Goal: Task Accomplishment & Management: Manage account settings

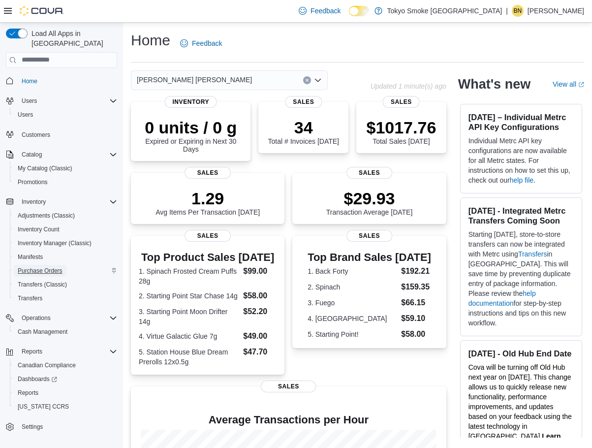
click at [37, 267] on span "Purchase Orders" at bounding box center [40, 271] width 45 height 8
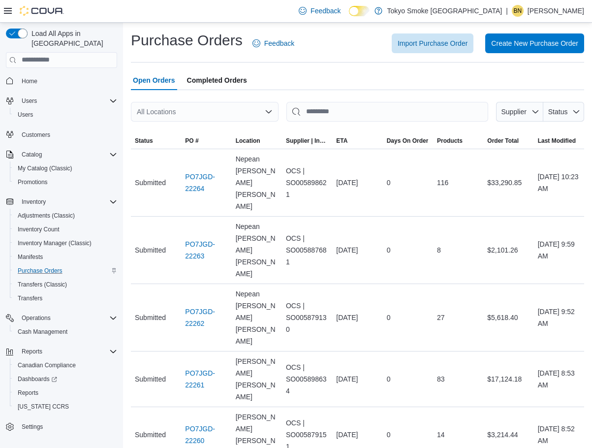
click at [171, 113] on div "All Locations" at bounding box center [205, 112] width 148 height 20
type input "***"
click at [181, 121] on button "[PERSON_NAME] [PERSON_NAME]" at bounding box center [205, 128] width 148 height 14
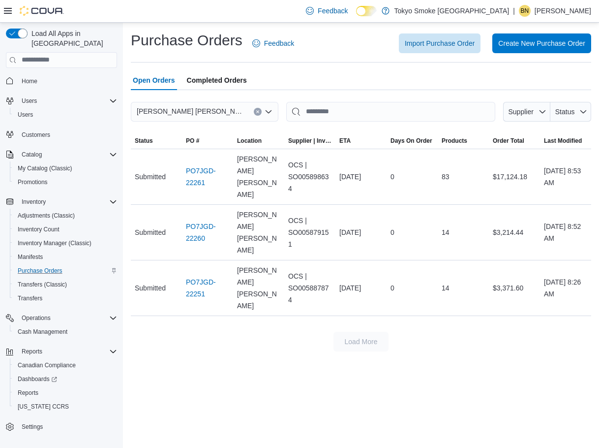
click at [293, 335] on div "Purchase Orders Feedback Import Purchase Order Create New Purchase Order Open O…" at bounding box center [361, 235] width 476 height 425
click at [200, 276] on link "PO7JGD-22251" at bounding box center [207, 288] width 43 height 24
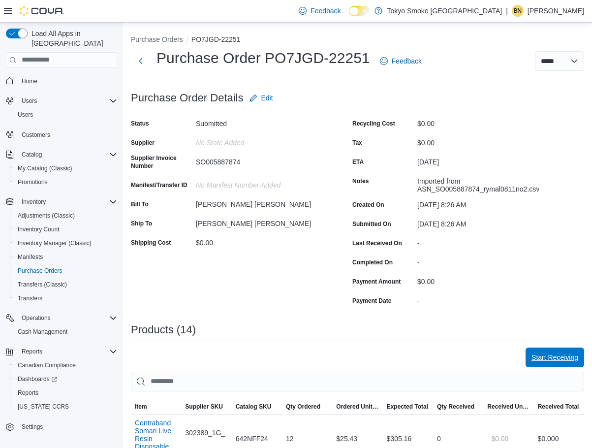
click at [553, 356] on span "Start Receiving" at bounding box center [554, 357] width 47 height 10
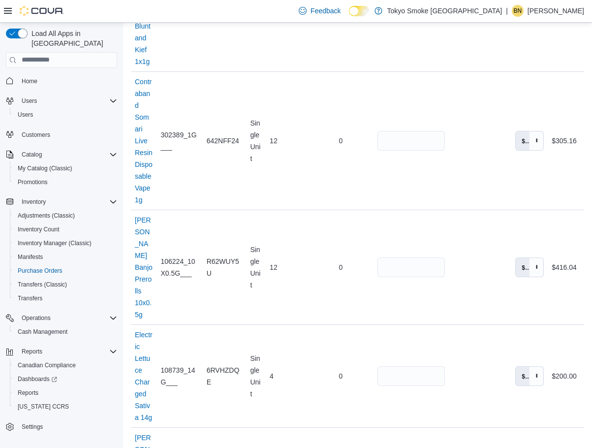
scroll to position [1454, 0]
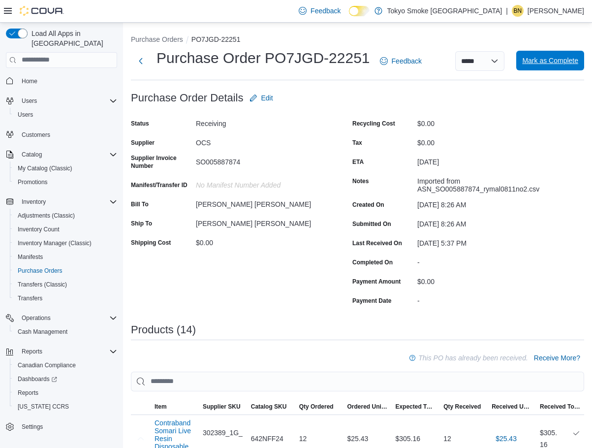
click at [578, 62] on span "Mark as Complete" at bounding box center [550, 61] width 56 height 10
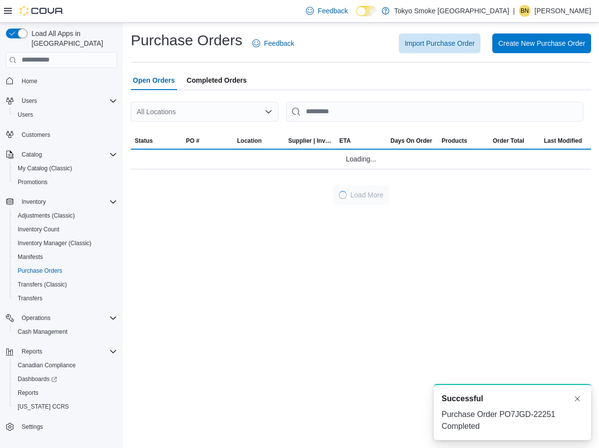
click at [199, 109] on div "All Locations" at bounding box center [205, 112] width 148 height 20
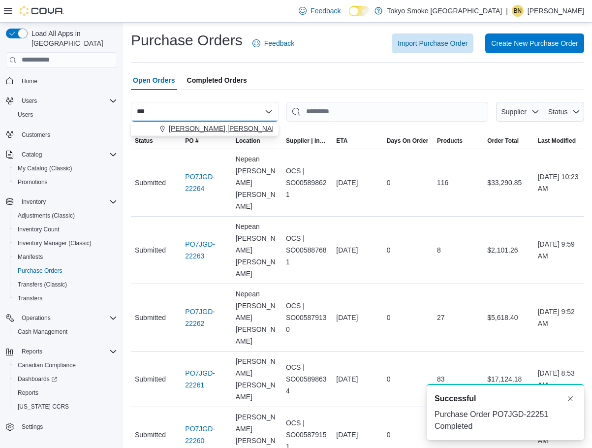
type input "***"
click at [196, 123] on button "[PERSON_NAME] [PERSON_NAME]" at bounding box center [205, 128] width 148 height 14
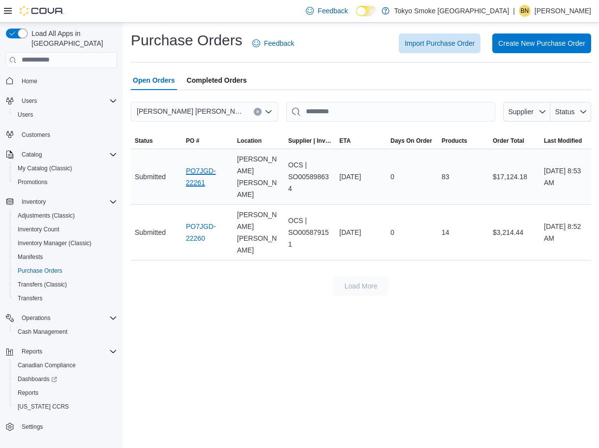
click at [190, 174] on link "PO7JGD-22261" at bounding box center [207, 177] width 43 height 24
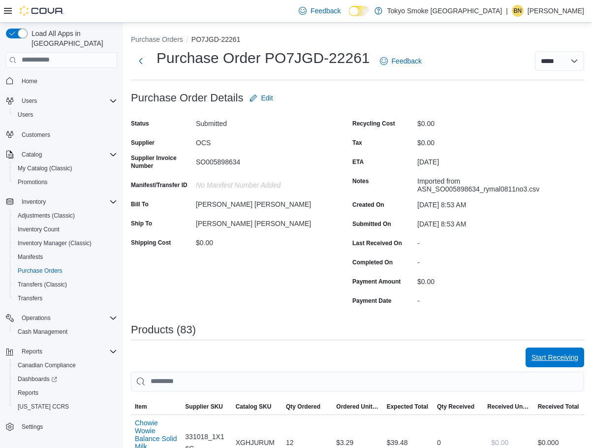
click at [566, 359] on span "Start Receiving" at bounding box center [554, 357] width 47 height 10
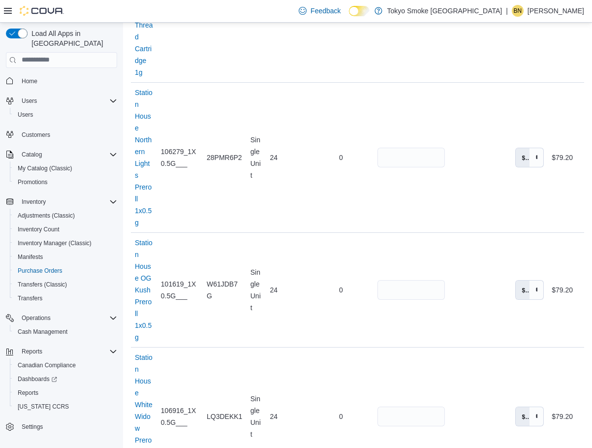
scroll to position [9740, 0]
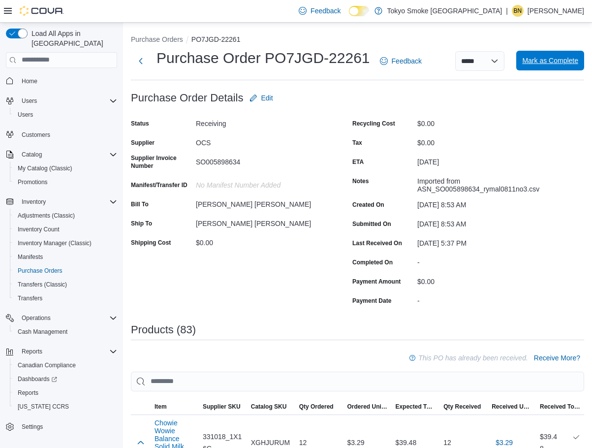
click at [573, 63] on span "Mark as Complete" at bounding box center [550, 61] width 56 height 10
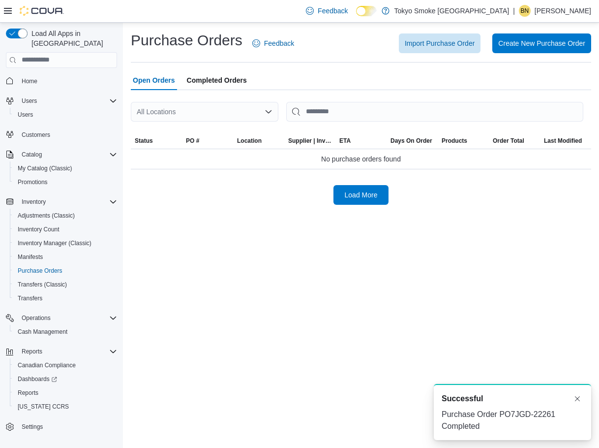
click at [184, 113] on div "All Locations" at bounding box center [205, 112] width 148 height 20
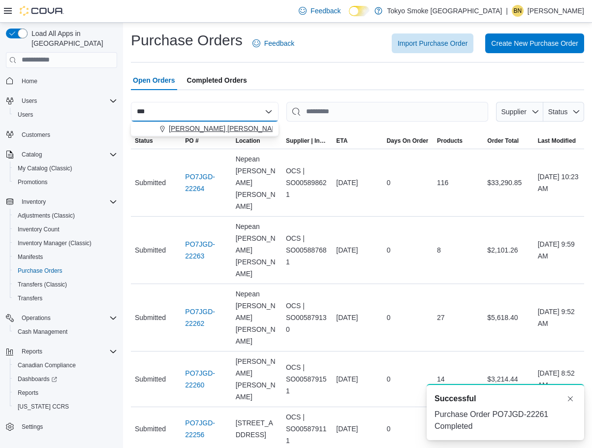
type input "***"
drag, startPoint x: 190, startPoint y: 133, endPoint x: 201, endPoint y: 114, distance: 22.0
click at [190, 133] on button "[PERSON_NAME] [PERSON_NAME]" at bounding box center [205, 128] width 148 height 14
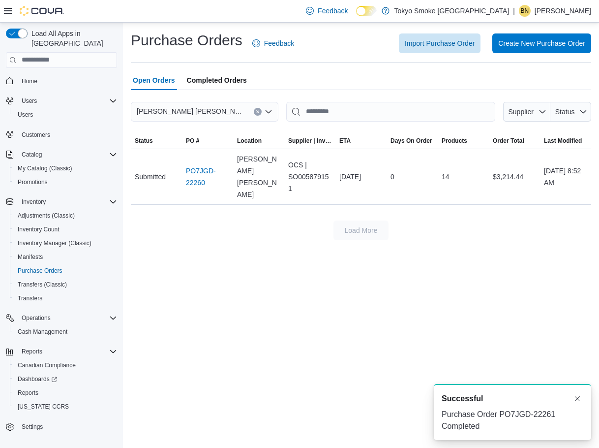
click at [382, 72] on div "Open Orders Completed Orders" at bounding box center [361, 80] width 460 height 20
click at [194, 171] on link "PO7JGD-22260" at bounding box center [207, 177] width 43 height 24
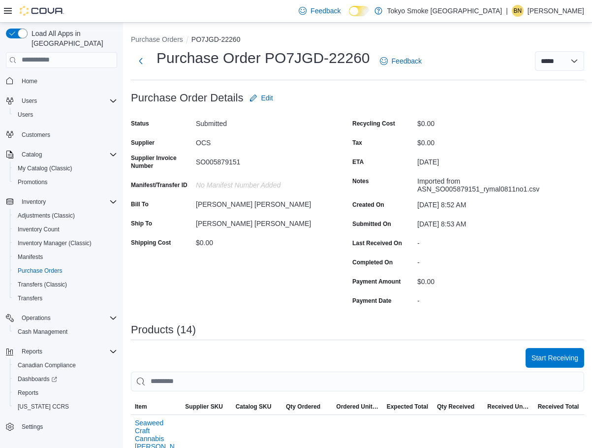
click at [416, 303] on div "Payment Date -" at bounding box center [450, 300] width 197 height 15
click at [557, 357] on span "Start Receiving" at bounding box center [554, 357] width 47 height 10
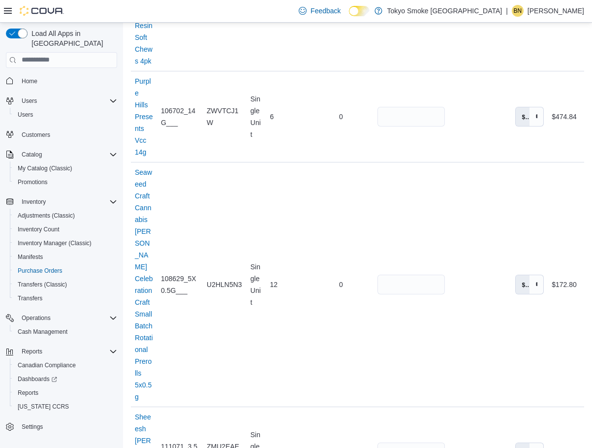
scroll to position [1478, 0]
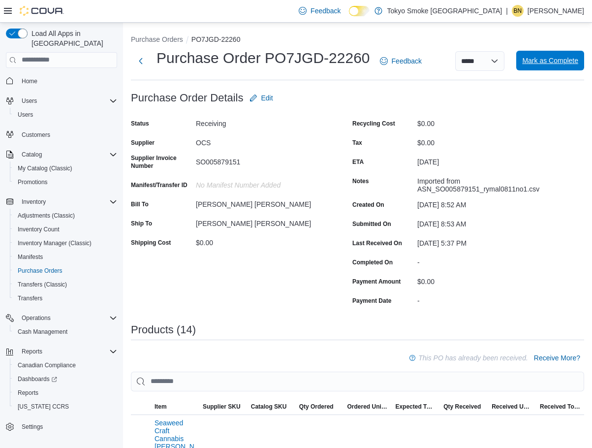
click at [578, 51] on span "Mark as Complete" at bounding box center [550, 61] width 56 height 20
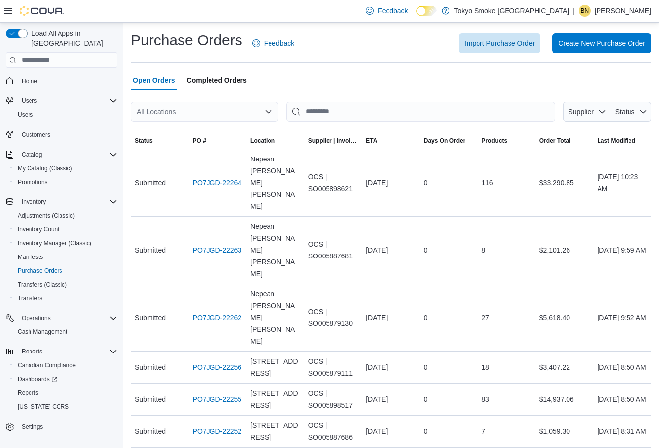
click at [173, 103] on div "All Locations" at bounding box center [205, 112] width 148 height 20
type input "***"
drag, startPoint x: 176, startPoint y: 131, endPoint x: 361, endPoint y: 105, distance: 186.8
click at [176, 131] on span "[PERSON_NAME] [PERSON_NAME]" at bounding box center [226, 128] width 115 height 10
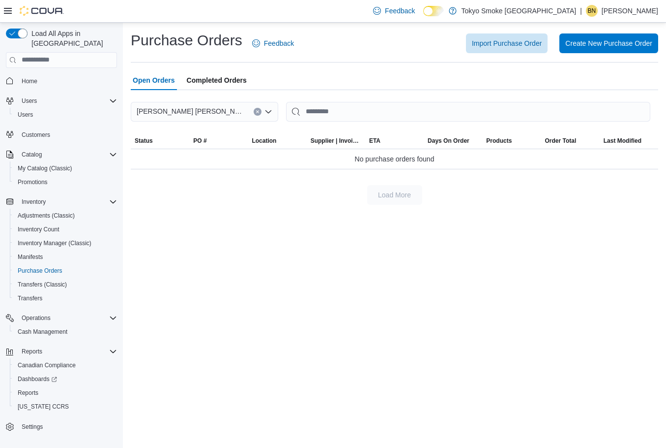
click at [402, 71] on div "Open Orders Completed Orders" at bounding box center [395, 80] width 528 height 20
drag, startPoint x: 34, startPoint y: 67, endPoint x: 65, endPoint y: 2, distance: 71.9
click at [34, 77] on span "Home" at bounding box center [30, 81] width 16 height 8
